Goal: Task Accomplishment & Management: Manage account settings

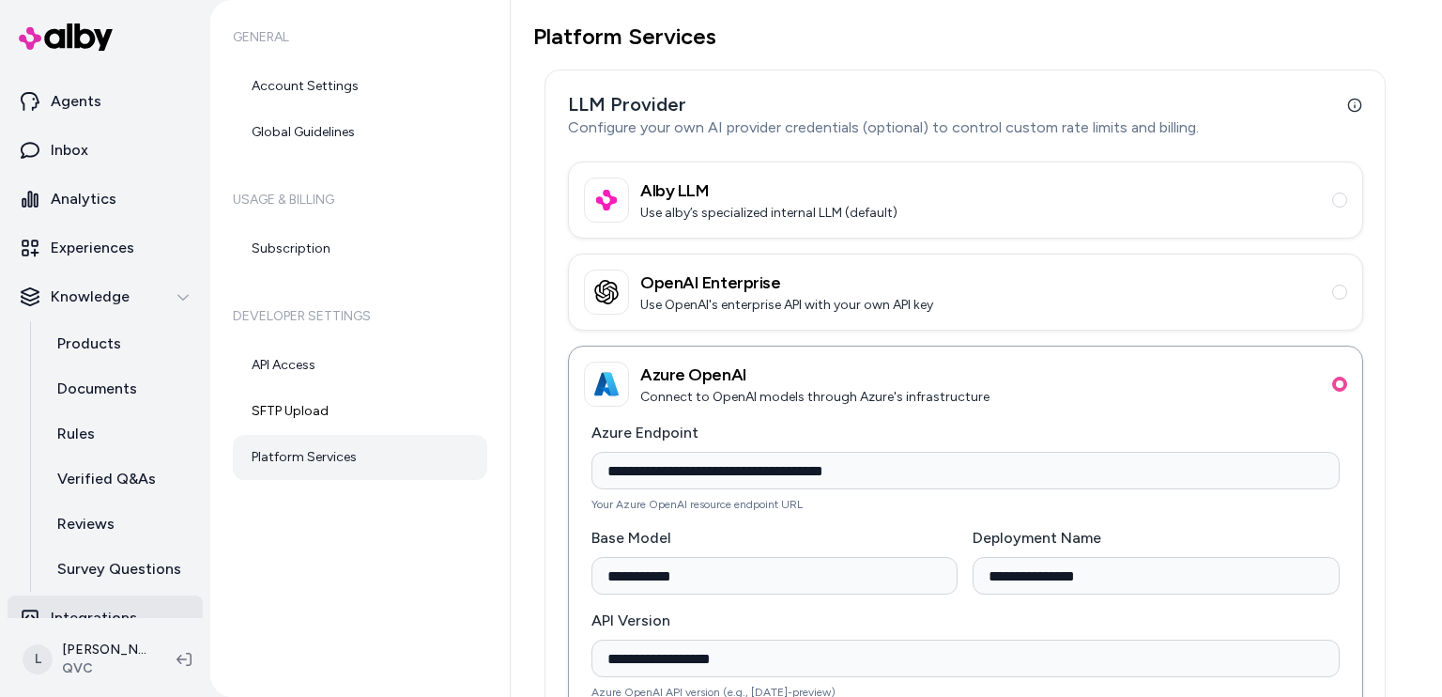
scroll to position [64, 0]
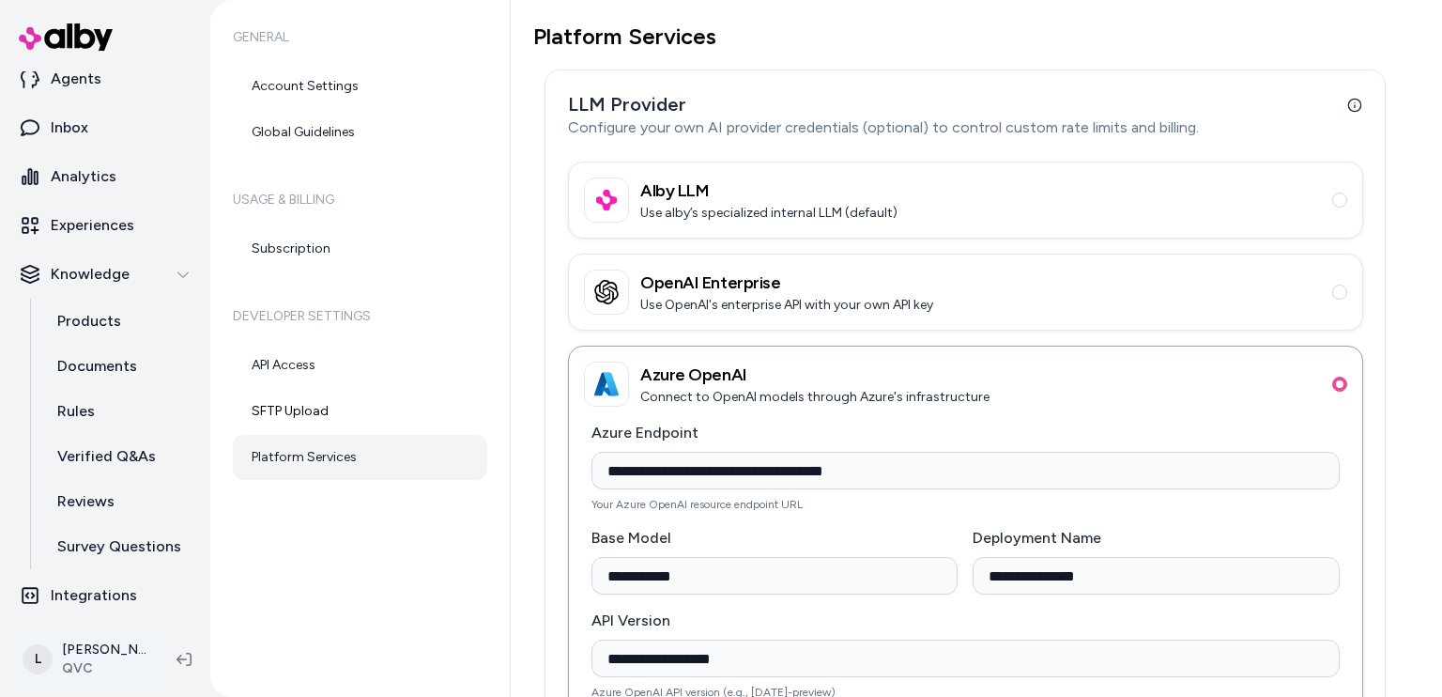
click at [109, 664] on html "**********" at bounding box center [721, 348] width 1442 height 697
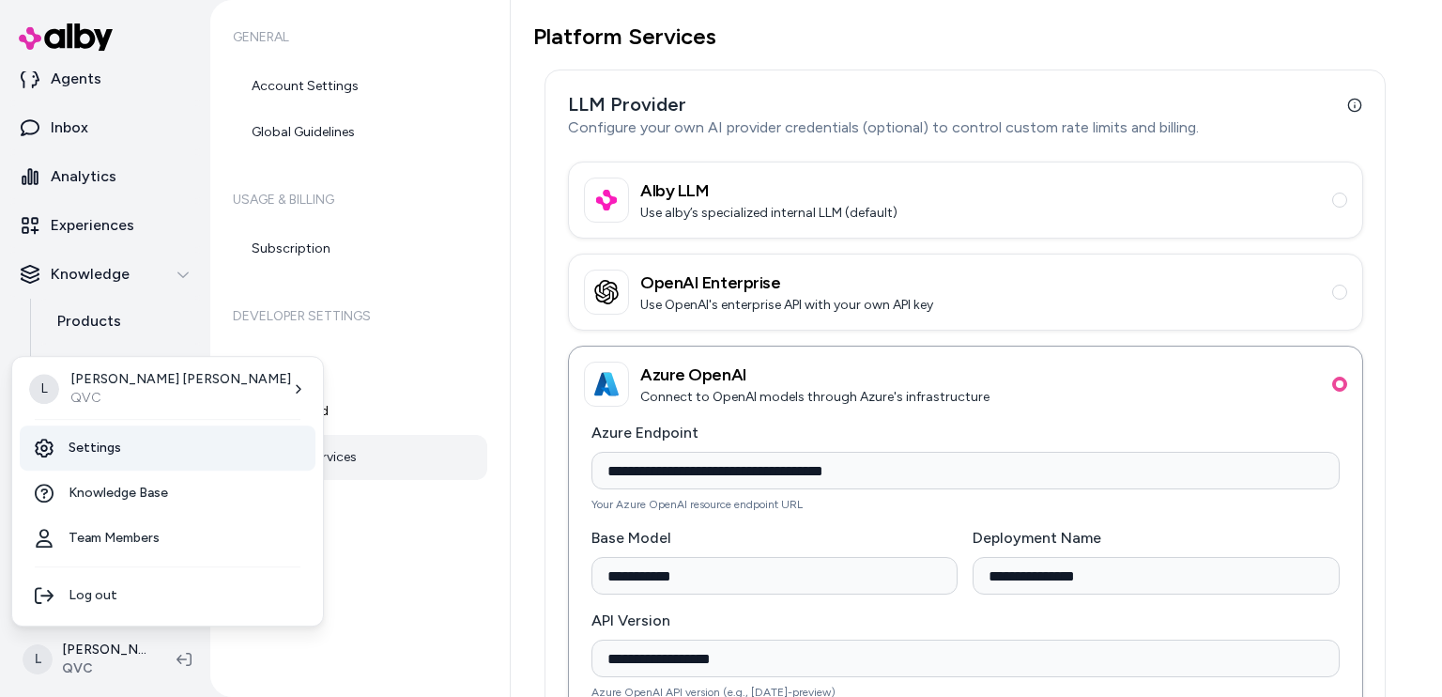
click at [143, 463] on link "Settings" at bounding box center [168, 447] width 296 height 45
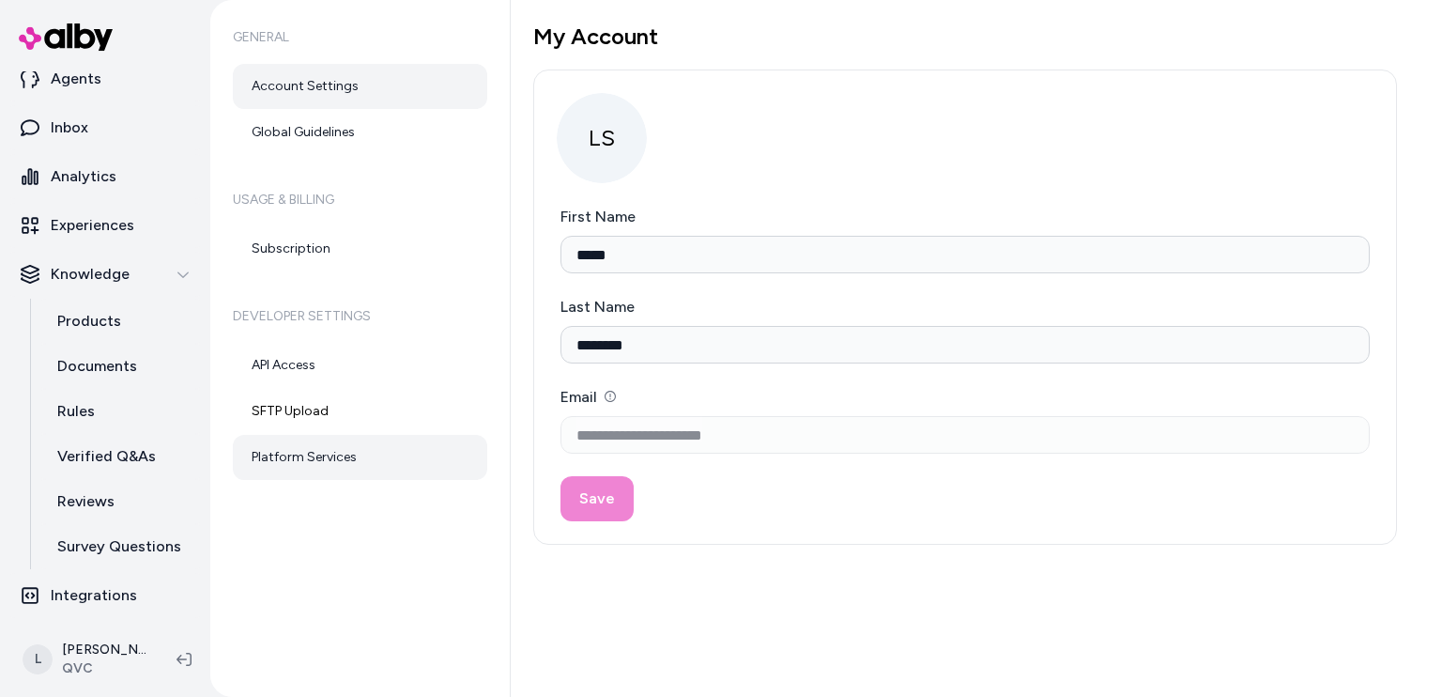
click at [352, 451] on link "Platform Services" at bounding box center [360, 457] width 254 height 45
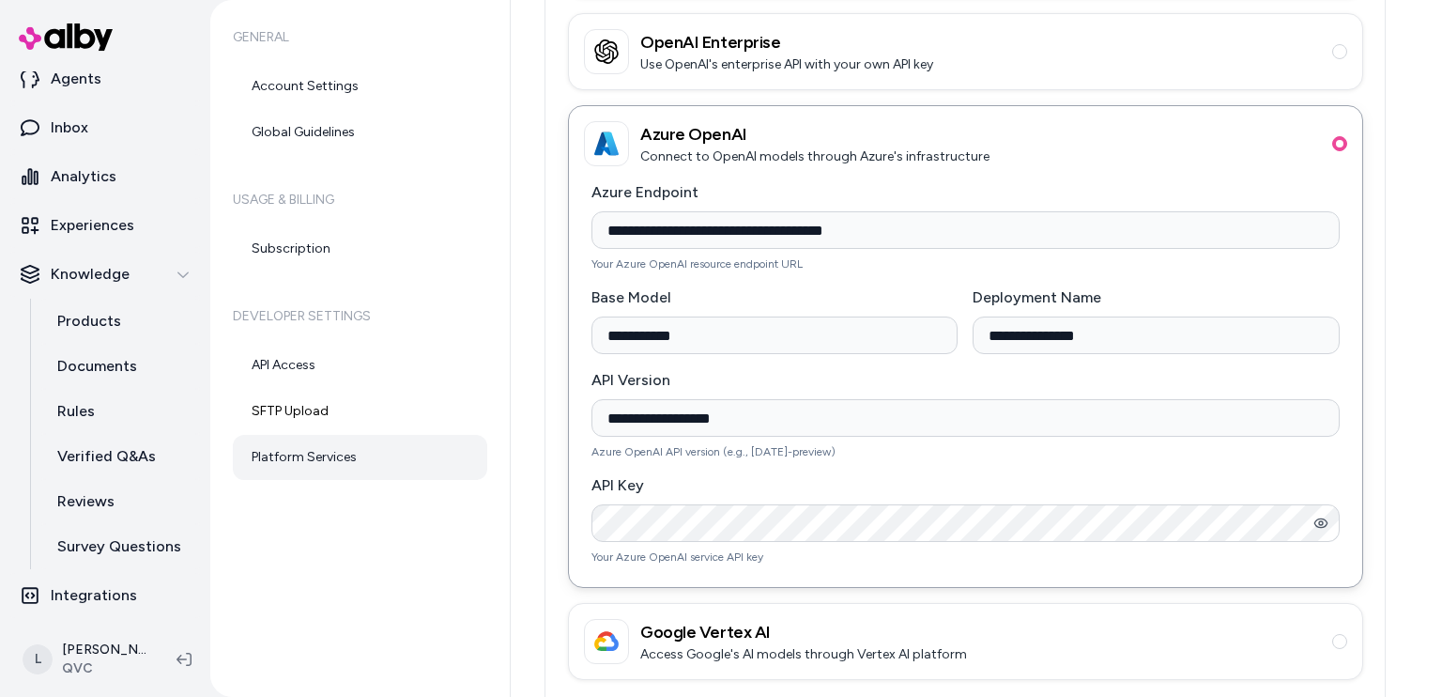
scroll to position [640, 0]
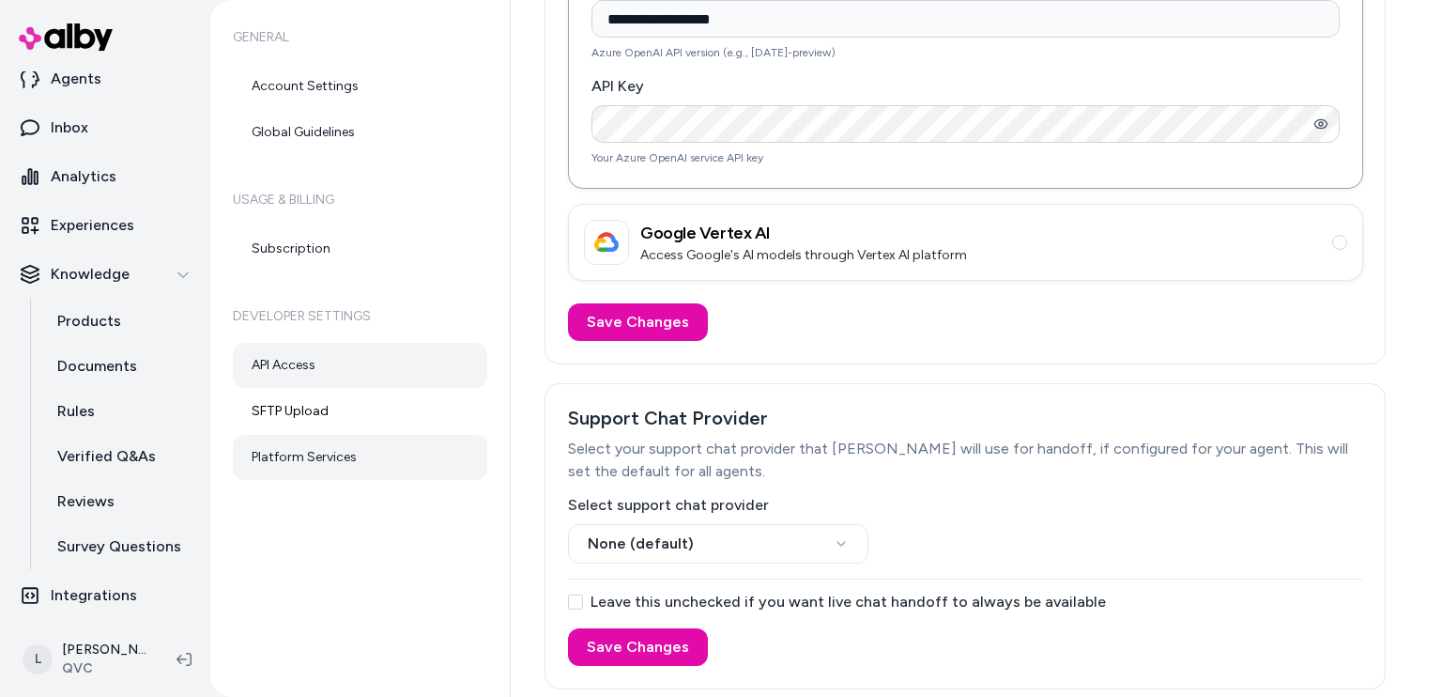
click at [323, 367] on link "API Access" at bounding box center [360, 365] width 254 height 45
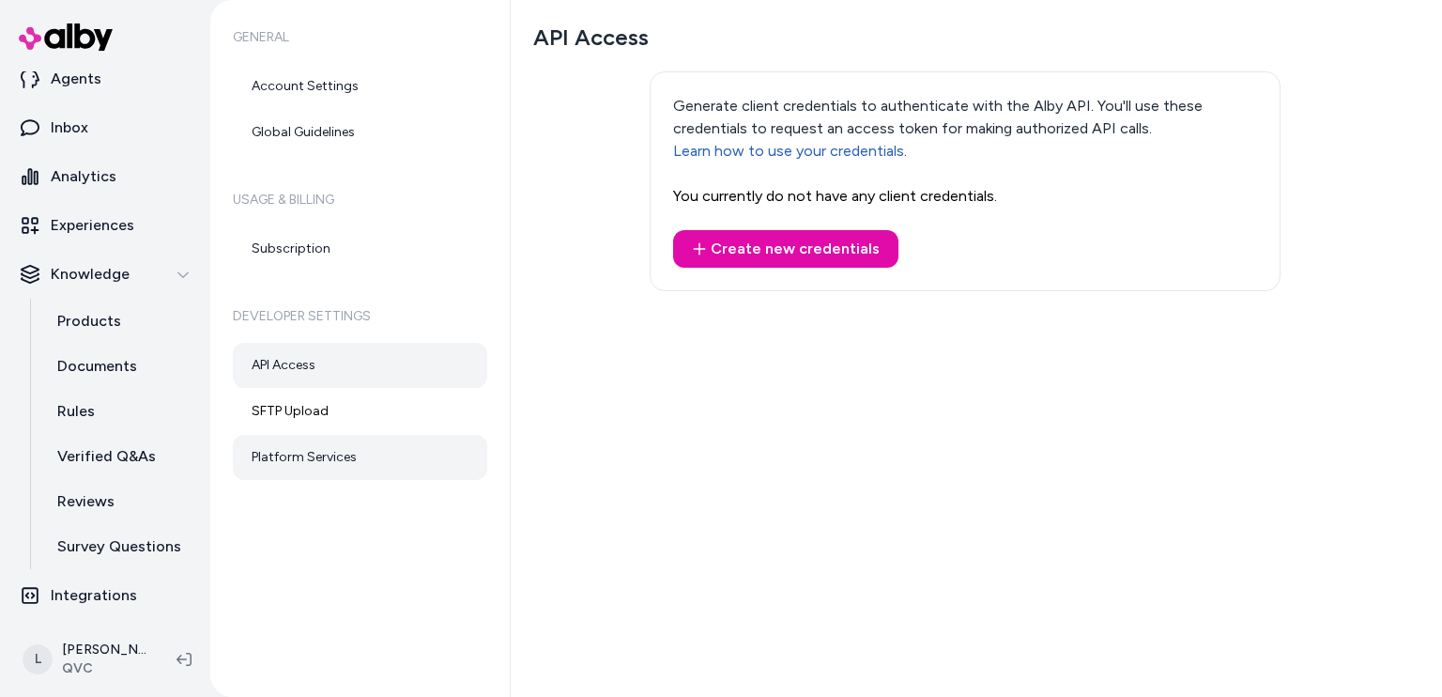
click at [314, 459] on link "Platform Services" at bounding box center [360, 457] width 254 height 45
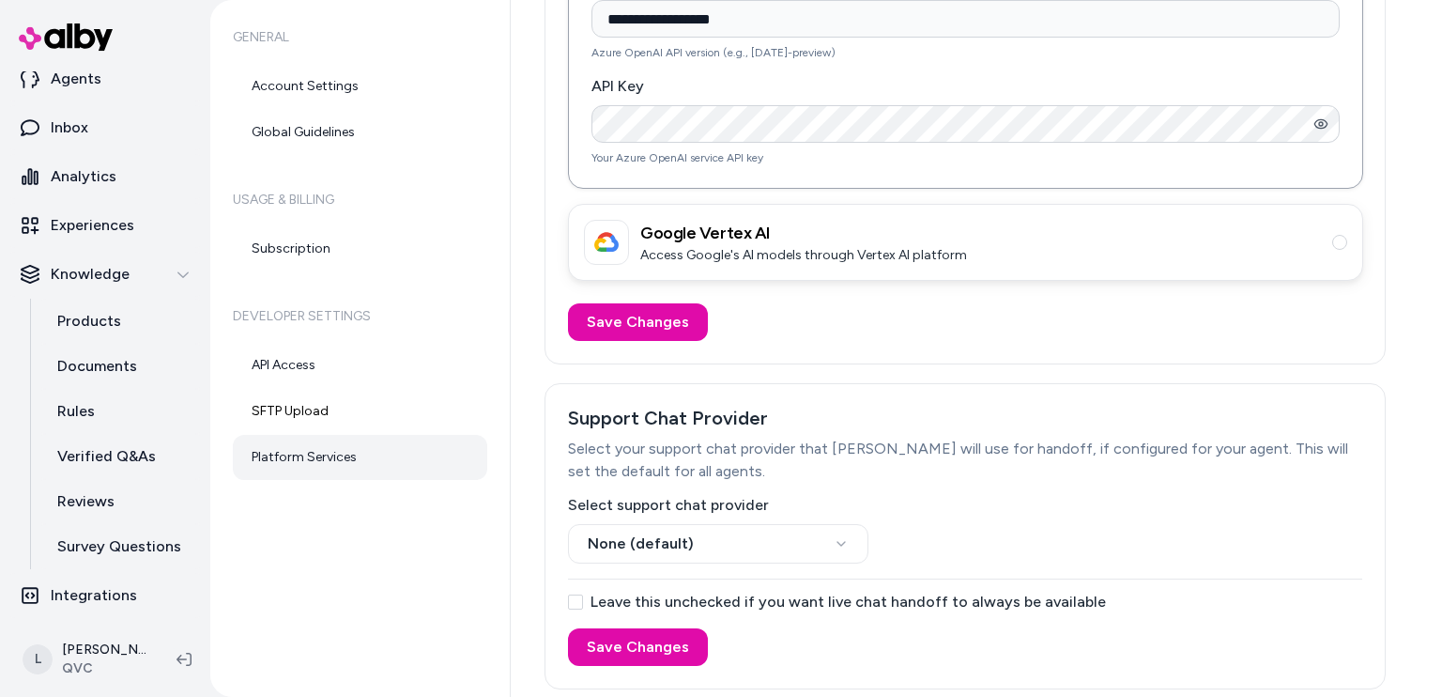
scroll to position [170, 0]
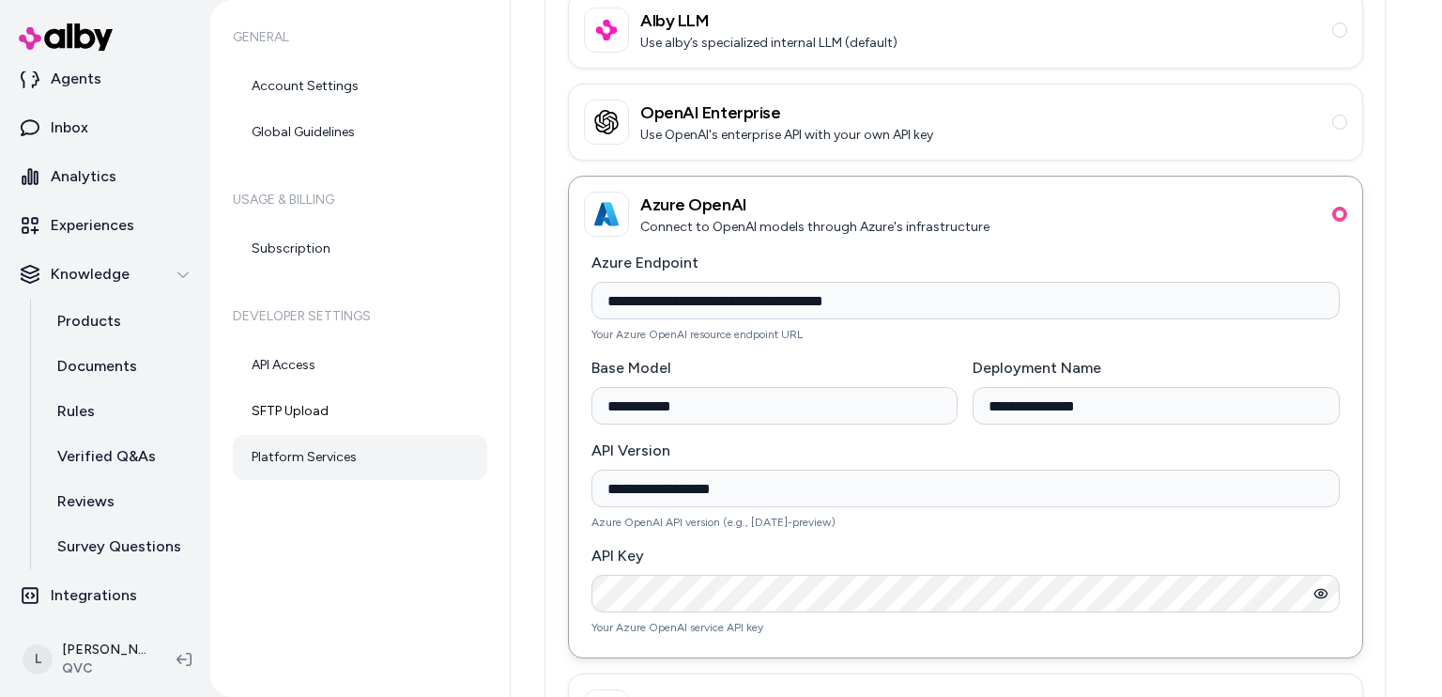
click at [1315, 594] on icon "button" at bounding box center [1321, 593] width 12 height 8
click at [1315, 594] on icon "button" at bounding box center [1319, 594] width 9 height 8
